Goal: Information Seeking & Learning: Learn about a topic

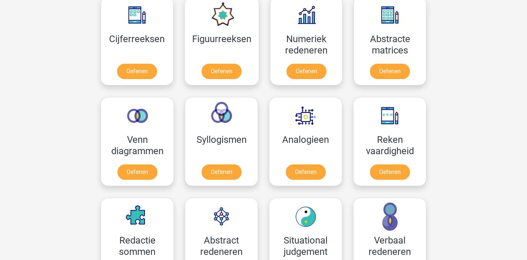
scroll to position [346, 0]
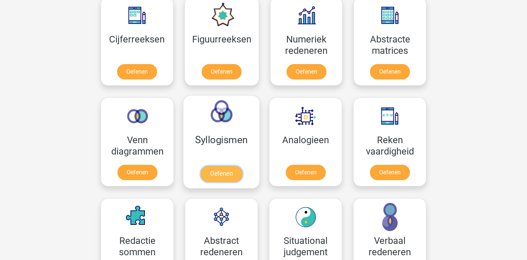
click at [221, 181] on link "Oefenen" at bounding box center [221, 174] width 42 height 16
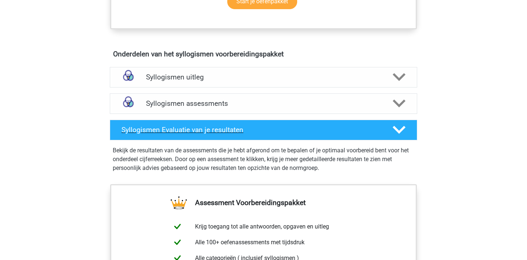
scroll to position [378, 0]
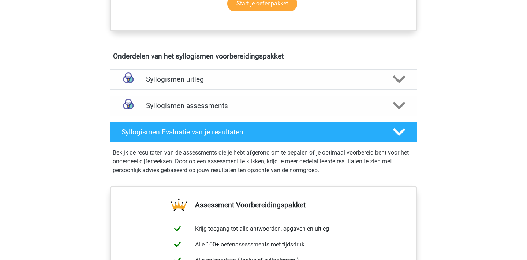
click at [242, 76] on h4 "Syllogismen uitleg" at bounding box center [263, 79] width 235 height 8
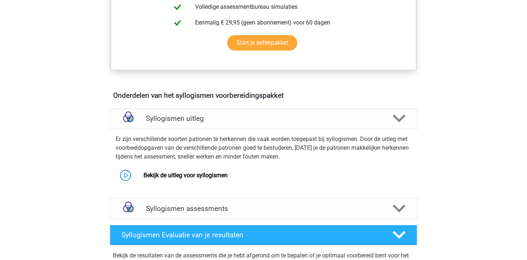
scroll to position [411, 0]
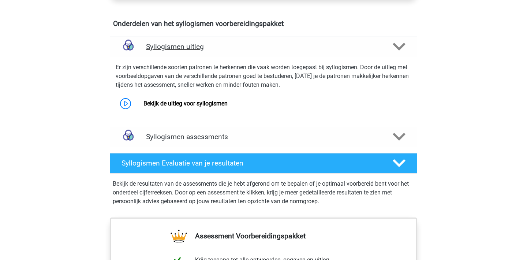
click at [286, 48] on h4 "Syllogismen uitleg" at bounding box center [263, 46] width 235 height 8
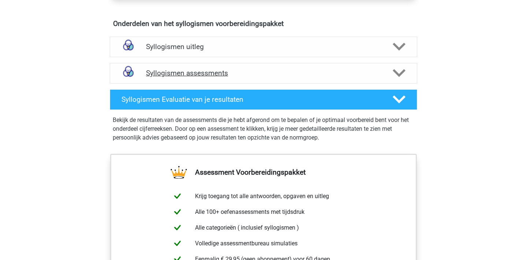
click at [283, 69] on h4 "Syllogismen assessments" at bounding box center [263, 73] width 235 height 8
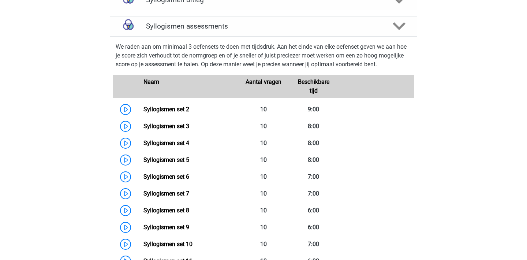
scroll to position [460, 0]
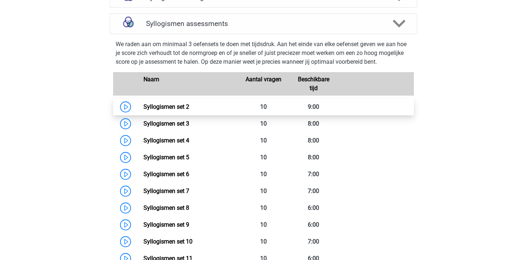
click at [161, 110] on link "Syllogismen set 2" at bounding box center [166, 106] width 46 height 7
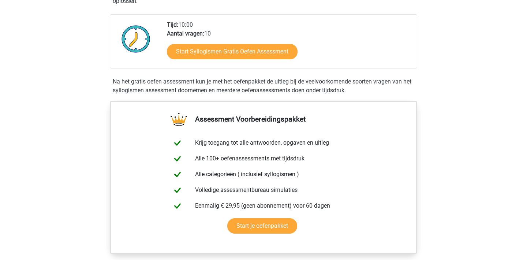
scroll to position [155, 0]
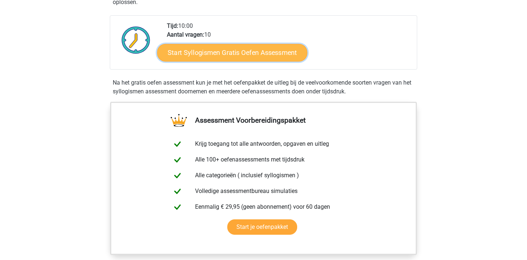
click at [189, 50] on link "Start Syllogismen Gratis Oefen Assessment" at bounding box center [232, 53] width 150 height 18
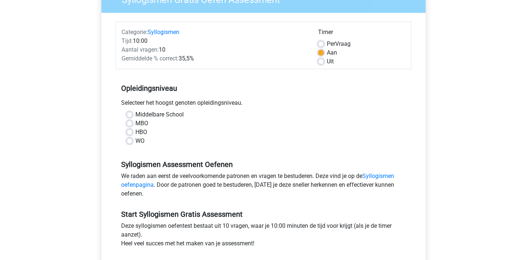
scroll to position [75, 0]
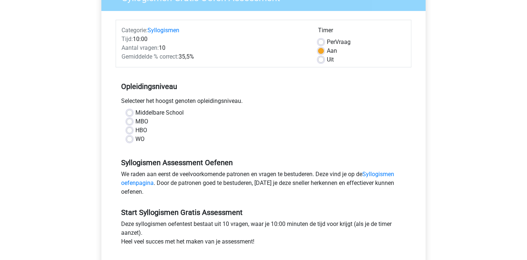
click at [133, 138] on div "WO" at bounding box center [264, 139] width 274 height 9
click at [135, 138] on label "WO" at bounding box center [139, 139] width 9 height 9
click at [131, 138] on input "WO" at bounding box center [130, 138] width 6 height 7
radio input "true"
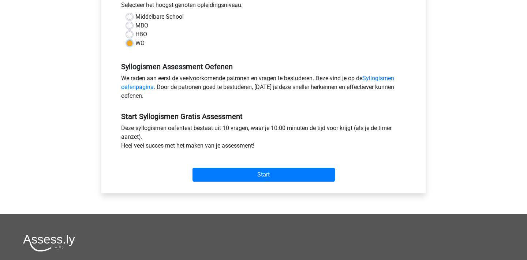
scroll to position [169, 0]
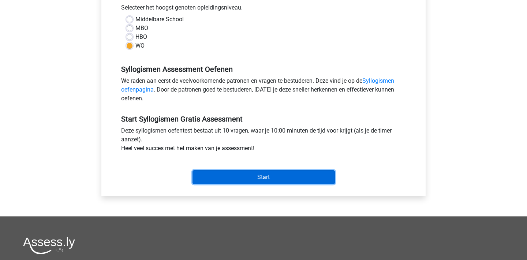
click at [230, 179] on input "Start" at bounding box center [263, 177] width 142 height 14
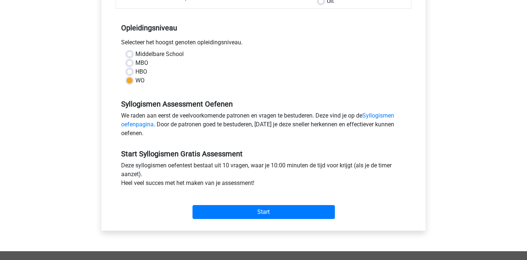
scroll to position [161, 0]
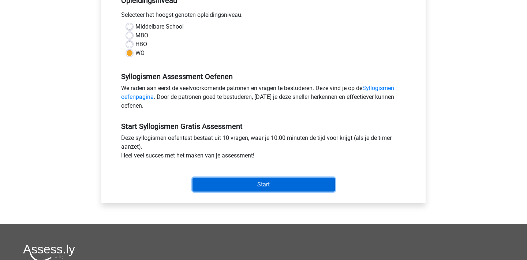
click at [248, 183] on input "Start" at bounding box center [263, 184] width 142 height 14
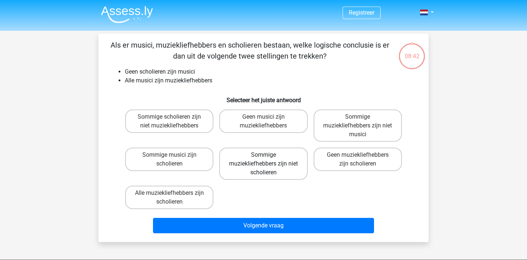
click at [276, 169] on label "Sommige muziekliefhebbers zijn niet scholieren" at bounding box center [263, 163] width 88 height 32
click at [268, 159] on input "Sommige muziekliefhebbers zijn niet scholieren" at bounding box center [265, 157] width 5 height 5
radio input "true"
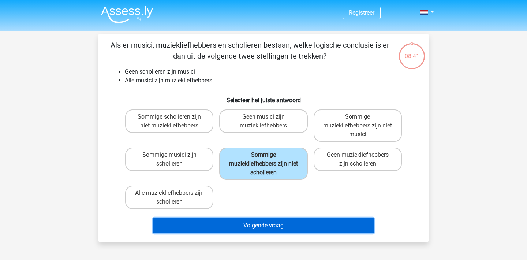
click at [275, 230] on button "Volgende vraag" at bounding box center [263, 225] width 221 height 15
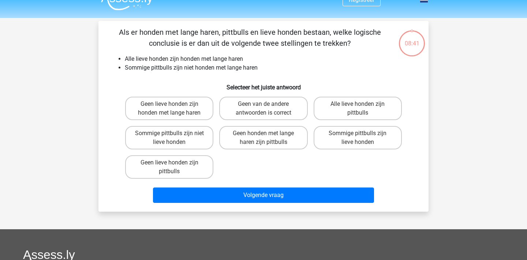
scroll to position [10, 0]
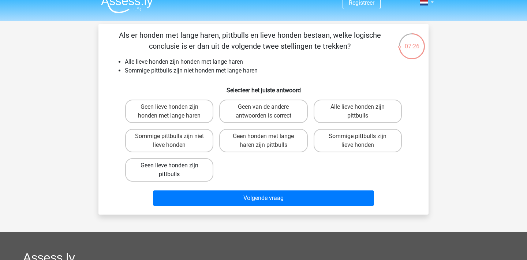
click at [198, 167] on label "Geen lieve honden zijn pittbulls" at bounding box center [169, 169] width 88 height 23
click at [174, 167] on input "Geen lieve honden zijn pittbulls" at bounding box center [171, 167] width 5 height 5
radio input "true"
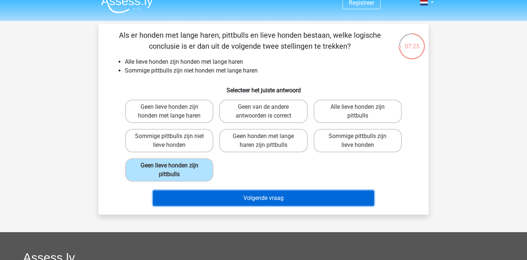
click at [227, 193] on button "Volgende vraag" at bounding box center [263, 197] width 221 height 15
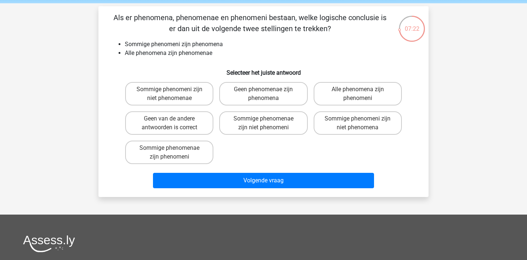
scroll to position [26, 0]
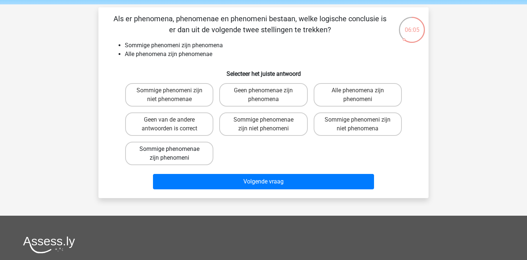
click at [195, 152] on label "Sommige phenomenae zijn phenomeni" at bounding box center [169, 153] width 88 height 23
click at [174, 152] on input "Sommige phenomenae zijn phenomeni" at bounding box center [171, 151] width 5 height 5
radio input "true"
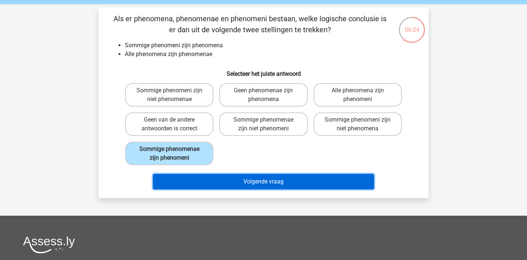
click at [248, 186] on button "Volgende vraag" at bounding box center [263, 181] width 221 height 15
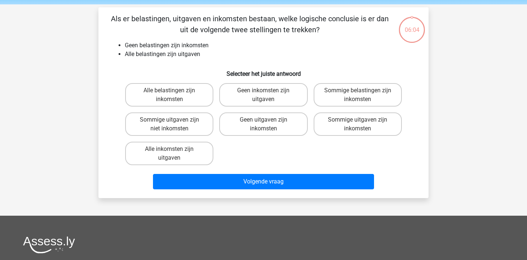
scroll to position [34, 0]
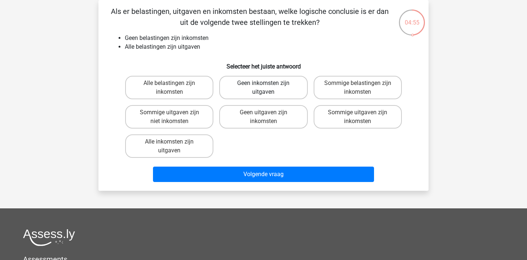
click at [254, 93] on label "Geen inkomsten zijn uitgaven" at bounding box center [263, 87] width 88 height 23
click at [263, 88] on input "Geen inkomsten zijn uitgaven" at bounding box center [265, 85] width 5 height 5
radio input "true"
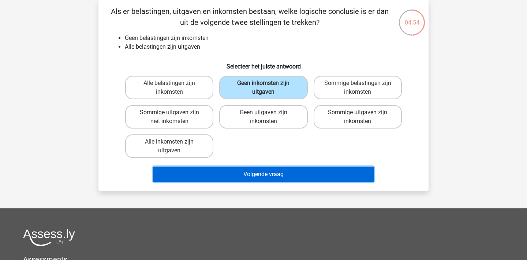
click at [275, 176] on button "Volgende vraag" at bounding box center [263, 173] width 221 height 15
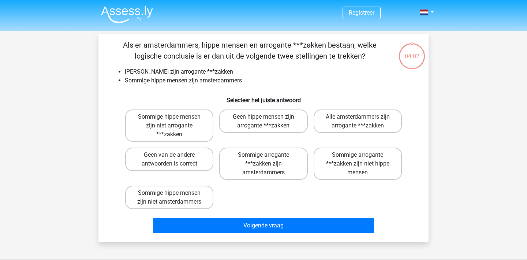
click at [244, 123] on label "Geen hippe mensen zijn arrogante ***zakken" at bounding box center [263, 120] width 88 height 23
click at [263, 121] on input "Geen hippe mensen zijn arrogante ***zakken" at bounding box center [265, 119] width 5 height 5
radio input "true"
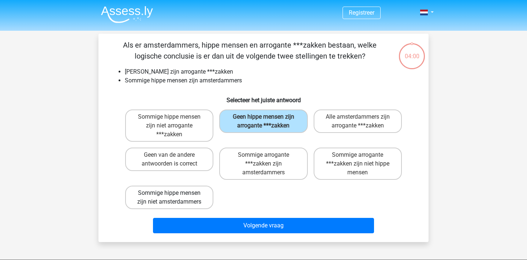
click at [198, 189] on label "Sommige hippe mensen zijn niet amsterdammers" at bounding box center [169, 196] width 88 height 23
click at [174, 193] on input "Sommige hippe mensen zijn niet amsterdammers" at bounding box center [171, 195] width 5 height 5
radio input "true"
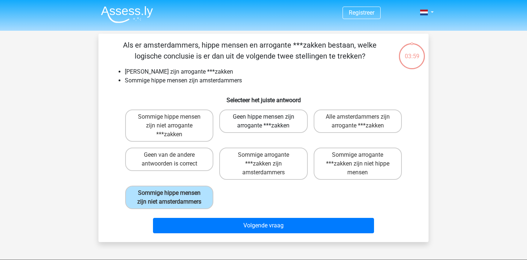
click at [253, 113] on label "Geen hippe mensen zijn arrogante ***zakken" at bounding box center [263, 120] width 88 height 23
click at [263, 117] on input "Geen hippe mensen zijn arrogante ***zakken" at bounding box center [265, 119] width 5 height 5
radio input "true"
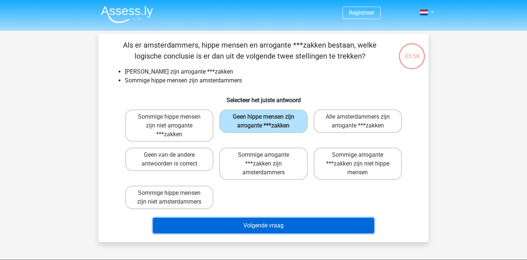
click at [287, 231] on button "Volgende vraag" at bounding box center [263, 225] width 221 height 15
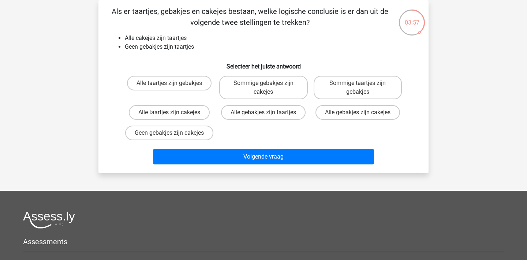
scroll to position [18, 0]
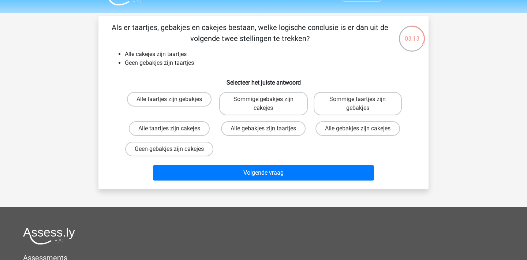
click at [187, 155] on label "Geen gebakjes zijn cakejes" at bounding box center [169, 149] width 88 height 15
click at [174, 154] on input "Geen gebakjes zijn cakejes" at bounding box center [171, 151] width 5 height 5
radio input "true"
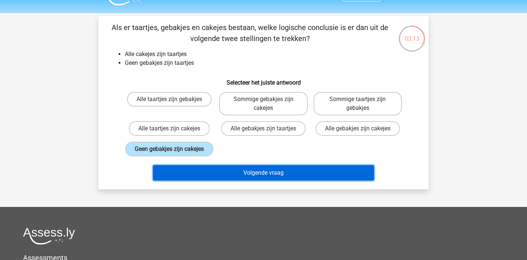
click at [218, 180] on button "Volgende vraag" at bounding box center [263, 172] width 221 height 15
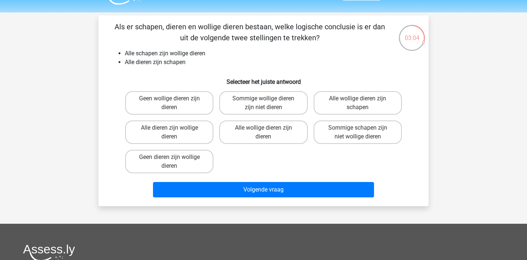
scroll to position [0, 0]
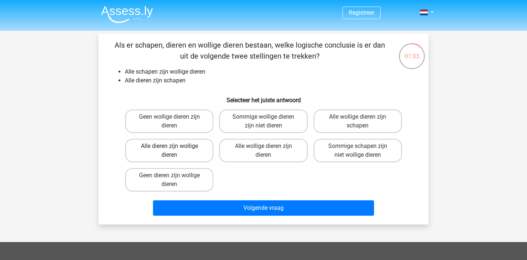
click at [188, 150] on label "Alle dieren zijn wollige dieren" at bounding box center [169, 150] width 88 height 23
click at [174, 150] on input "Alle dieren zijn wollige dieren" at bounding box center [171, 148] width 5 height 5
radio input "true"
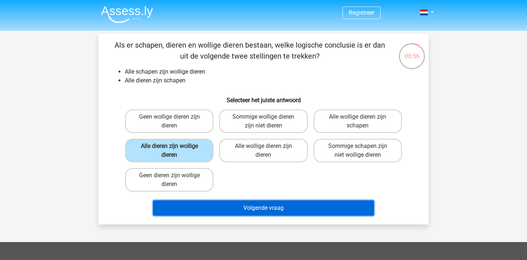
click at [249, 215] on button "Volgende vraag" at bounding box center [263, 207] width 221 height 15
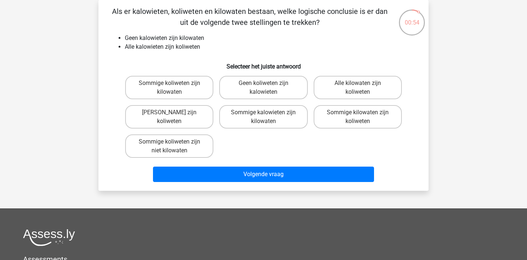
scroll to position [26, 0]
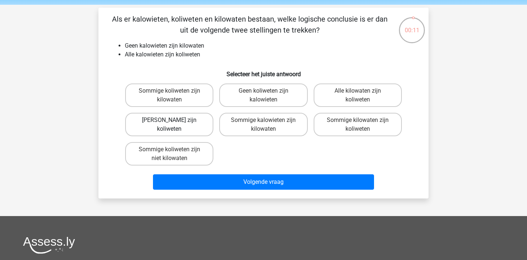
click at [191, 131] on label "Geen kilowaten zijn koliweten" at bounding box center [169, 124] width 88 height 23
click at [174, 125] on input "Geen kilowaten zijn koliweten" at bounding box center [171, 122] width 5 height 5
radio input "true"
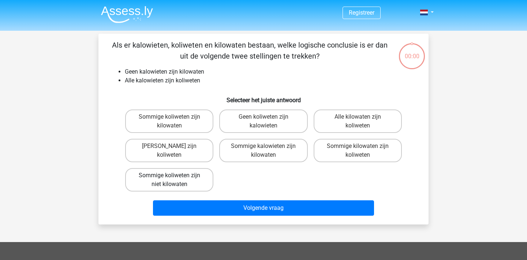
scroll to position [26, 0]
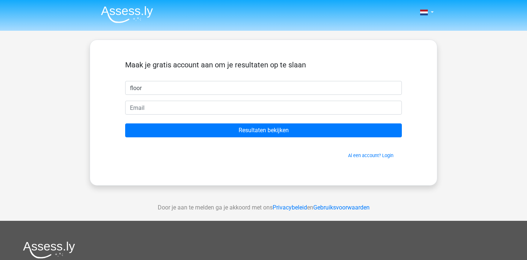
type input "Floor"
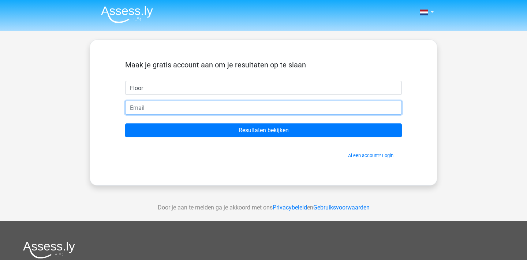
click at [182, 113] on input "email" at bounding box center [263, 108] width 277 height 14
type input "[EMAIL_ADDRESS][DOMAIN_NAME]"
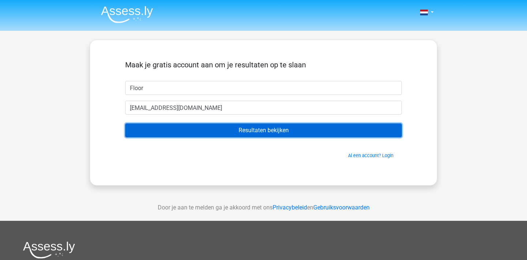
click at [277, 127] on input "Resultaten bekijken" at bounding box center [263, 130] width 277 height 14
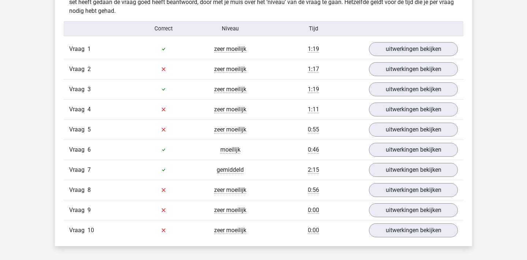
scroll to position [590, 0]
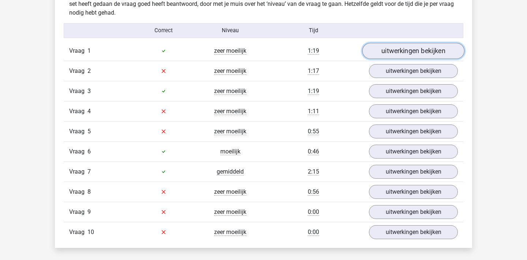
click at [388, 52] on link "uitwerkingen bekijken" at bounding box center [413, 51] width 102 height 16
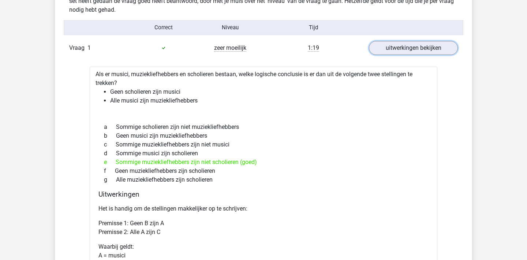
scroll to position [587, 0]
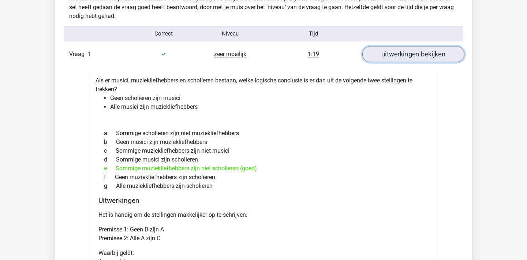
click at [399, 49] on link "uitwerkingen bekijken" at bounding box center [413, 54] width 102 height 16
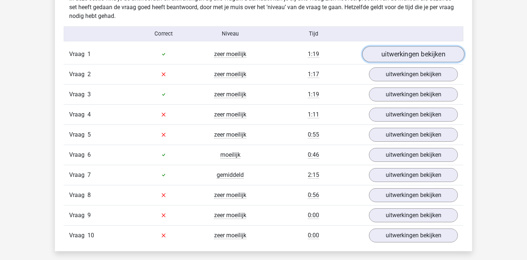
click at [399, 49] on link "uitwerkingen bekijken" at bounding box center [413, 54] width 102 height 16
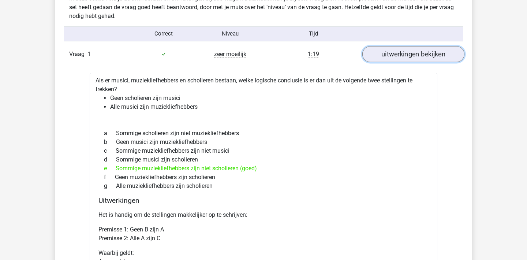
click at [399, 49] on link "uitwerkingen bekijken" at bounding box center [413, 54] width 102 height 16
